Goal: Task Accomplishment & Management: Complete application form

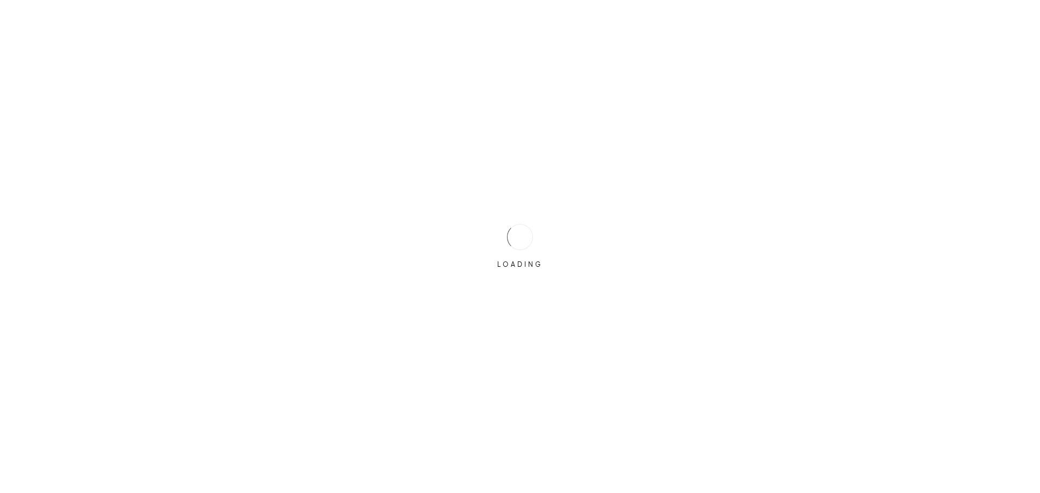
click at [532, 236] on div at bounding box center [520, 237] width 30 height 30
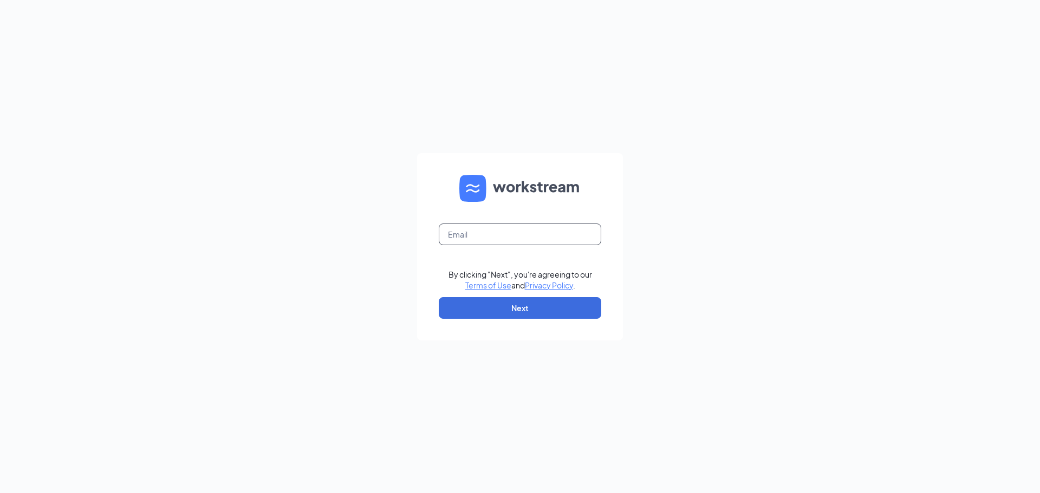
click at [532, 236] on input "text" at bounding box center [520, 235] width 162 height 22
type input "mroberts@4rsmokehouse.com"
click at [535, 306] on button "Next" at bounding box center [520, 308] width 162 height 22
